Goal: Check status

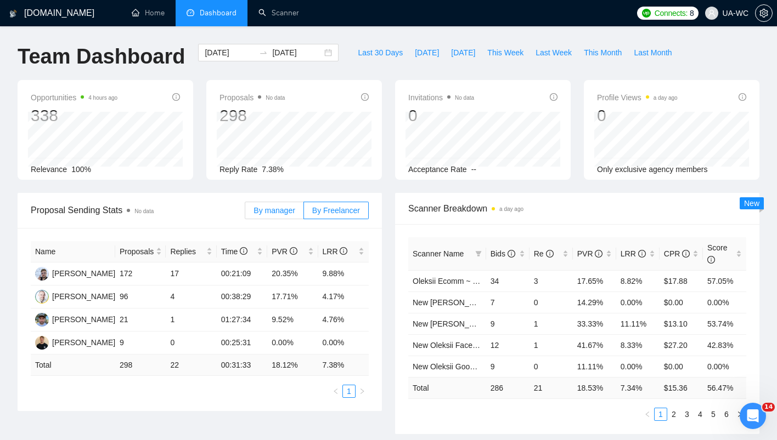
click at [268, 206] on span "By manager" at bounding box center [273, 210] width 41 height 9
click at [245, 213] on input "By manager" at bounding box center [245, 213] width 0 height 0
click at [368, 52] on span "Last 30 Days" at bounding box center [380, 53] width 45 height 12
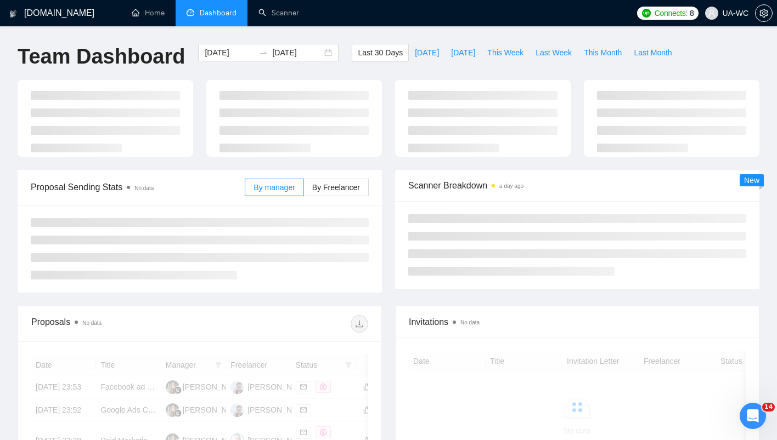
type input "[DATE]"
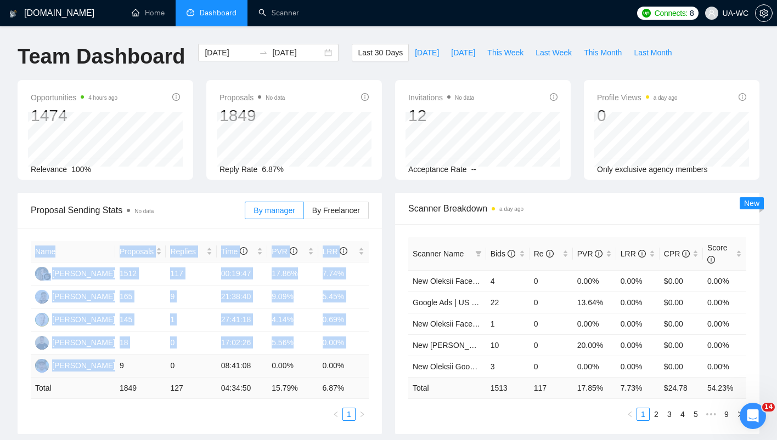
drag, startPoint x: 30, startPoint y: 259, endPoint x: 116, endPoint y: 367, distance: 138.6
click at [116, 367] on div "Name Proposals Replies Time PVR LRR [PERSON_NAME] 1512 117 00:19:47 17.86% 7.74…" at bounding box center [200, 331] width 364 height 206
copy table "Name Proposals Replies Time PVR LRR [PERSON_NAME] 1512 117 00:19:47 17.86% 7.74…"
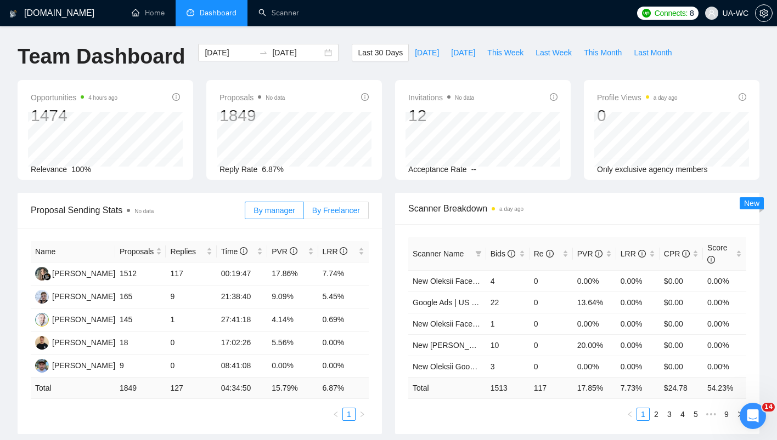
click at [331, 212] on span "By Freelancer" at bounding box center [336, 210] width 48 height 9
click at [304, 213] on input "By Freelancer" at bounding box center [304, 213] width 0 height 0
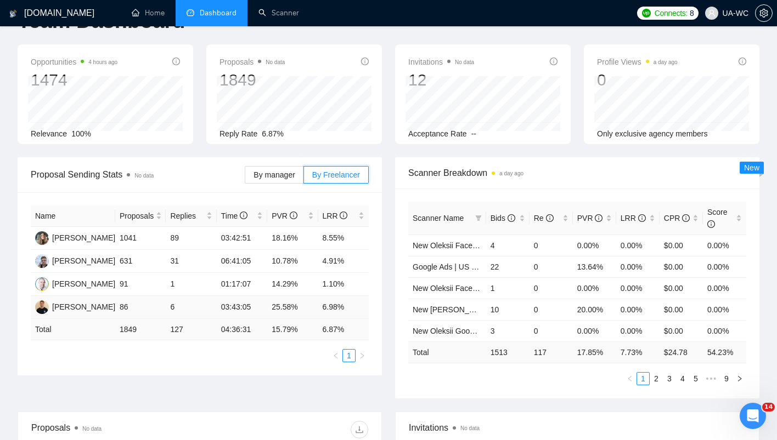
scroll to position [42, 0]
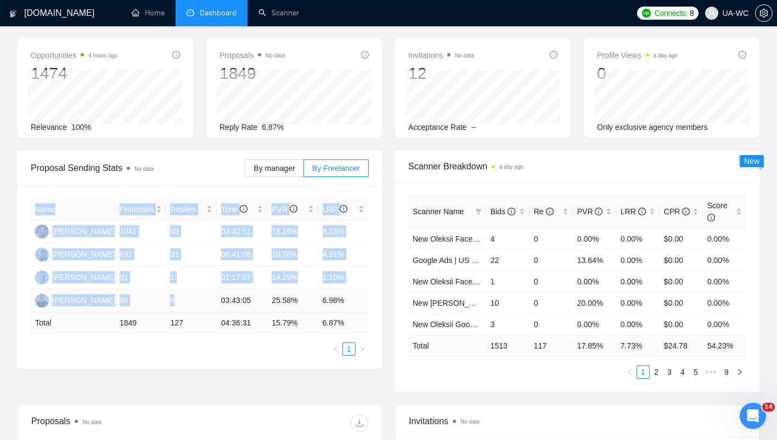
drag, startPoint x: 29, startPoint y: 203, endPoint x: 208, endPoint y: 304, distance: 205.0
click at [208, 304] on div "Name Proposals Replies Time PVR LRR [PERSON_NAME] 1041 89 03:42:51 18.16% 8.55%…" at bounding box center [200, 277] width 364 height 183
copy table "Name Proposals Replies Time PVR LRR [PERSON_NAME] 1041 89 03:42:51 18.16% 8.55%…"
